Goal: Information Seeking & Learning: Learn about a topic

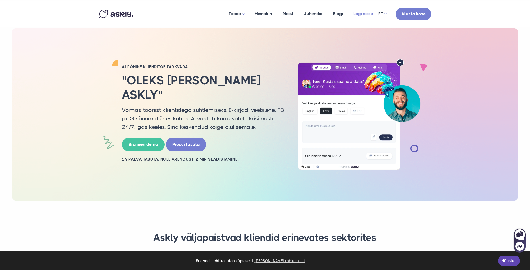
click at [354, 13] on link "Logi sisse" at bounding box center [363, 13] width 30 height 25
click at [271, 12] on link "Hinnakiri" at bounding box center [263, 13] width 28 height 25
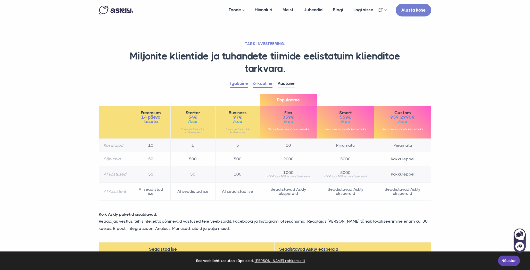
click at [243, 82] on link "Igakuine" at bounding box center [239, 84] width 18 height 8
click at [258, 85] on link "6-kuuline" at bounding box center [262, 84] width 19 height 8
click at [278, 87] on link "Aastane" at bounding box center [286, 84] width 17 height 8
